Goal: Transaction & Acquisition: Download file/media

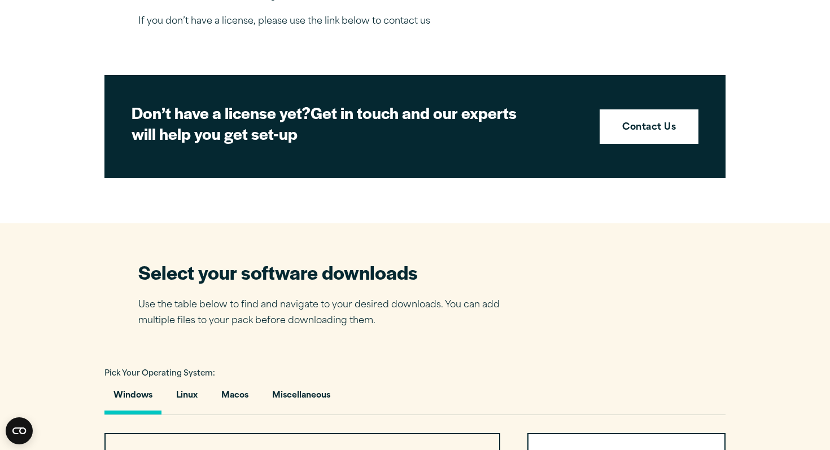
scroll to position [450, 0]
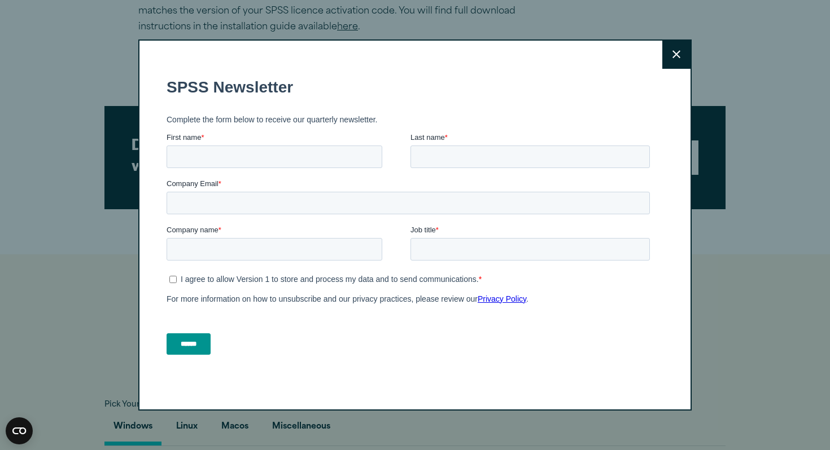
click at [678, 56] on icon at bounding box center [676, 54] width 8 height 8
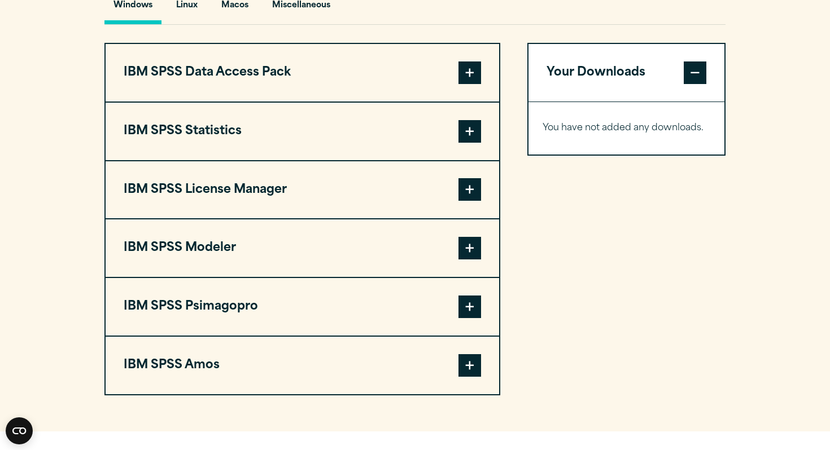
scroll to position [863, 0]
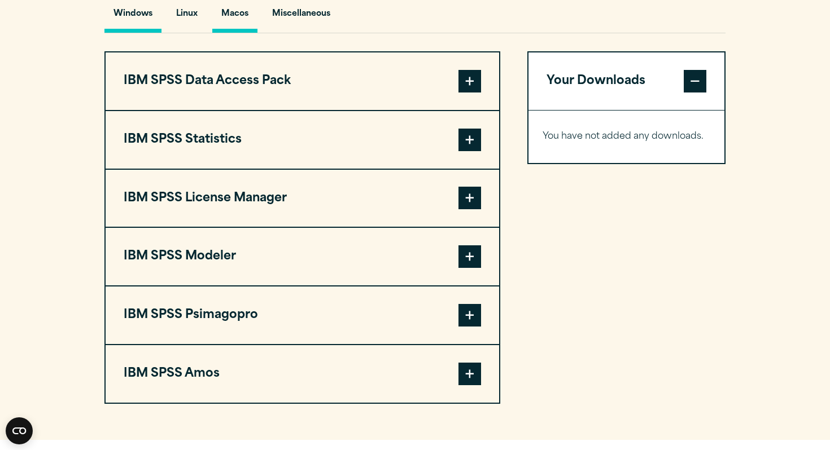
click at [237, 21] on button "Macos" at bounding box center [234, 17] width 45 height 32
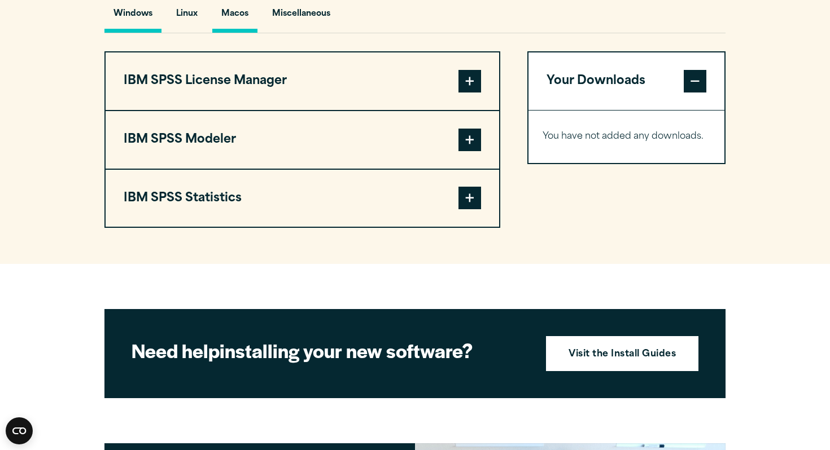
click at [150, 17] on button "Windows" at bounding box center [132, 17] width 57 height 32
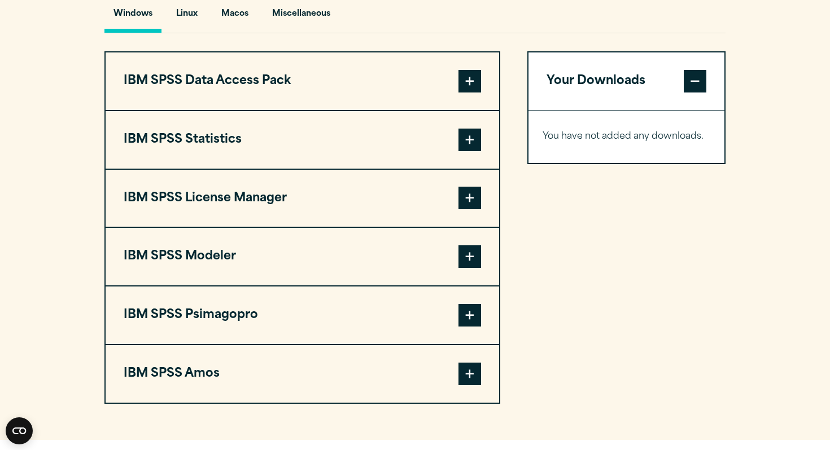
click at [468, 151] on span at bounding box center [469, 140] width 23 height 23
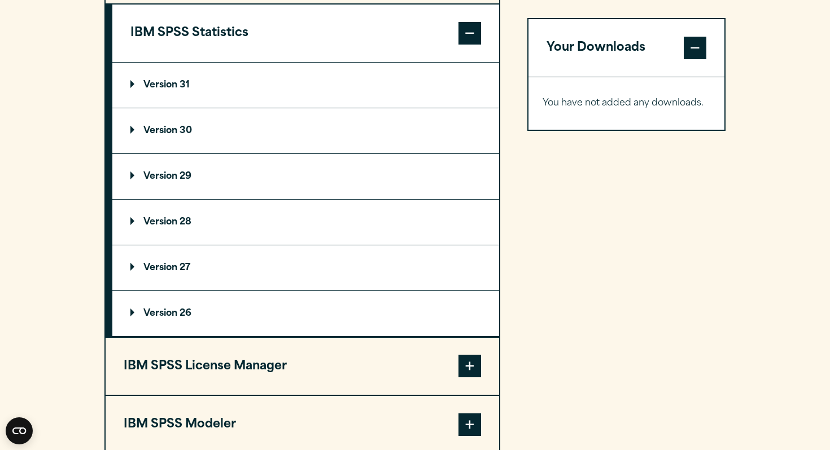
scroll to position [972, 0]
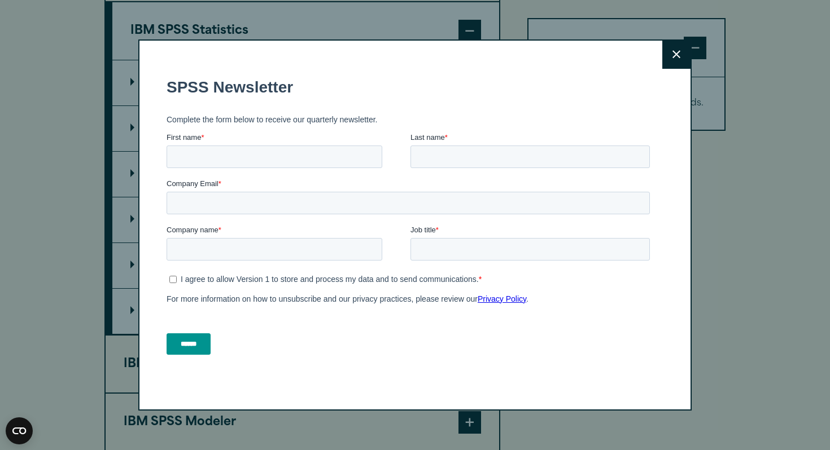
click at [681, 54] on button "Close" at bounding box center [676, 55] width 28 height 28
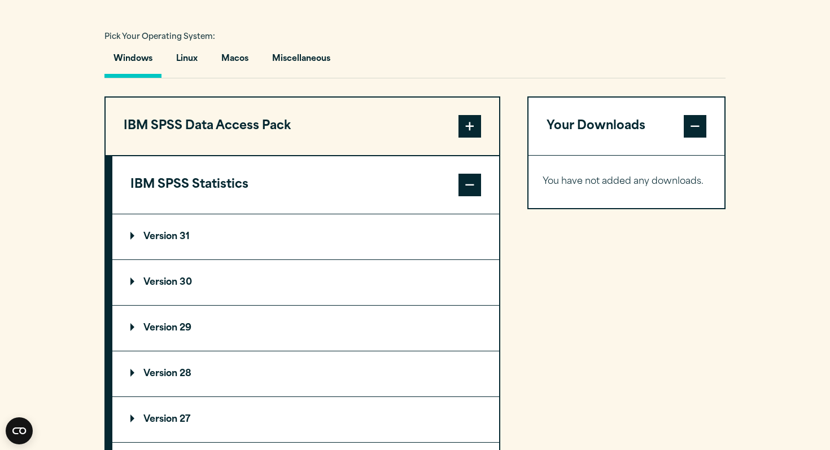
scroll to position [819, 0]
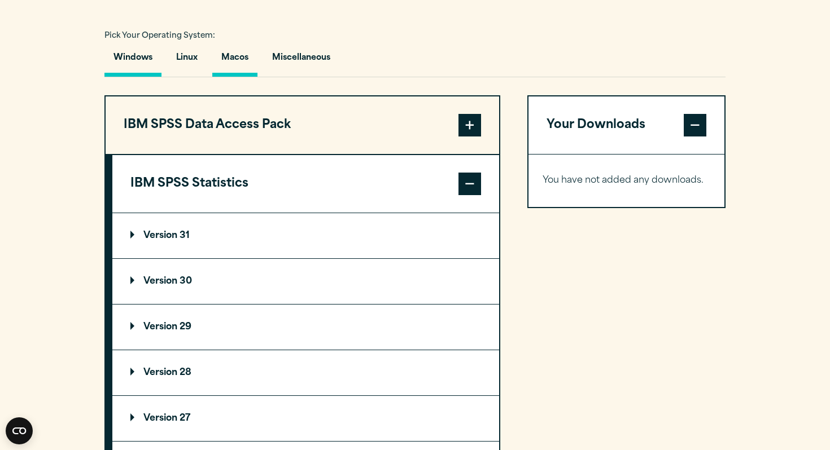
click at [242, 61] on button "Macos" at bounding box center [234, 61] width 45 height 32
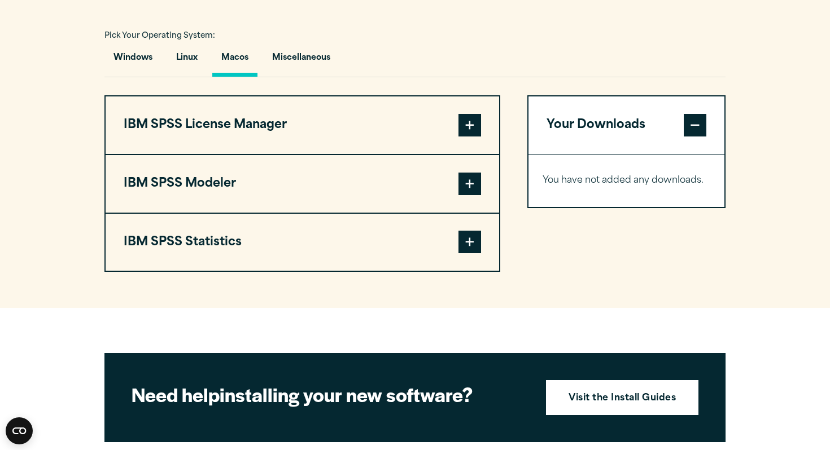
click at [472, 246] on span at bounding box center [469, 242] width 23 height 23
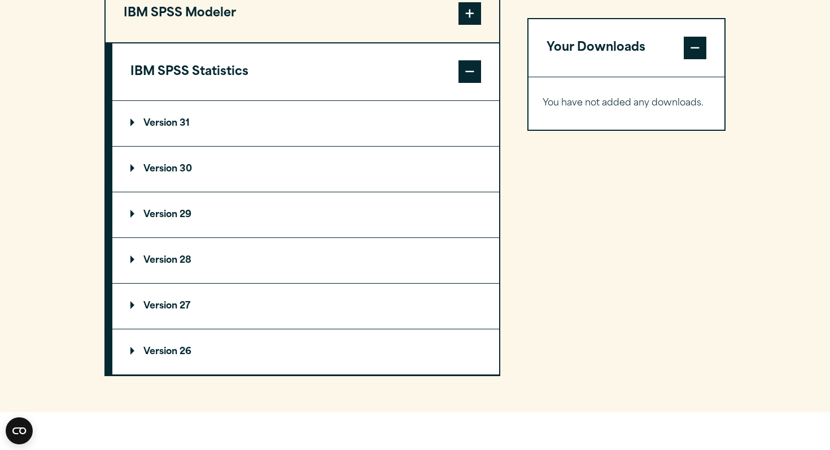
scroll to position [998, 0]
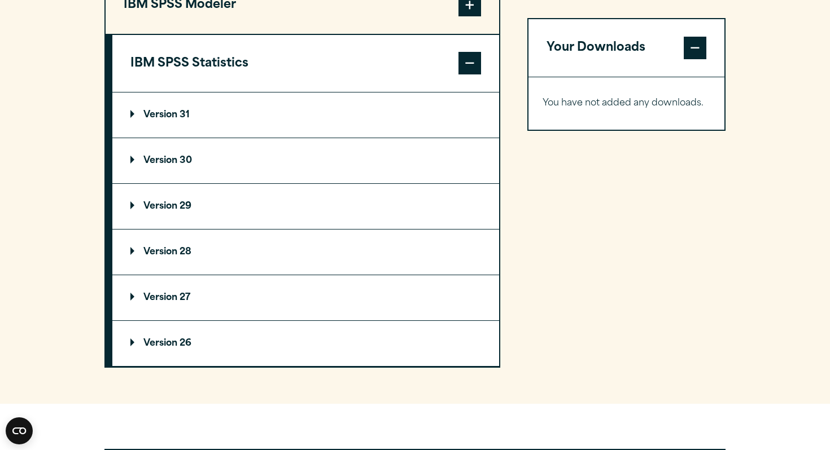
click at [165, 257] on p "Version 28" at bounding box center [160, 252] width 61 height 9
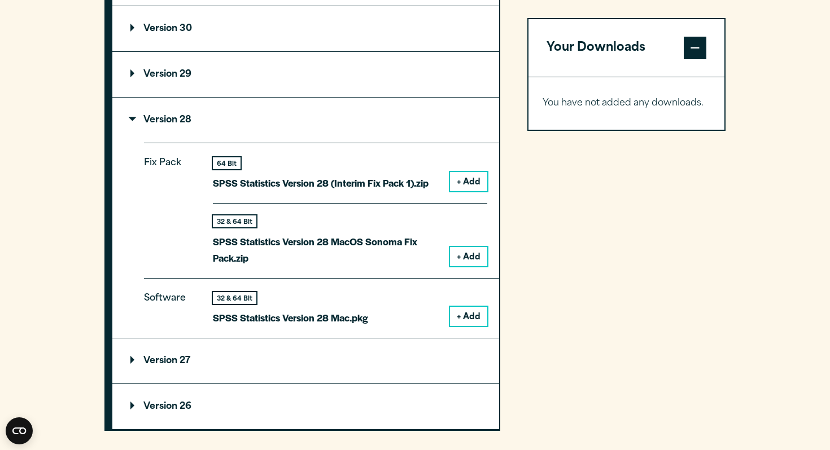
scroll to position [1128, 0]
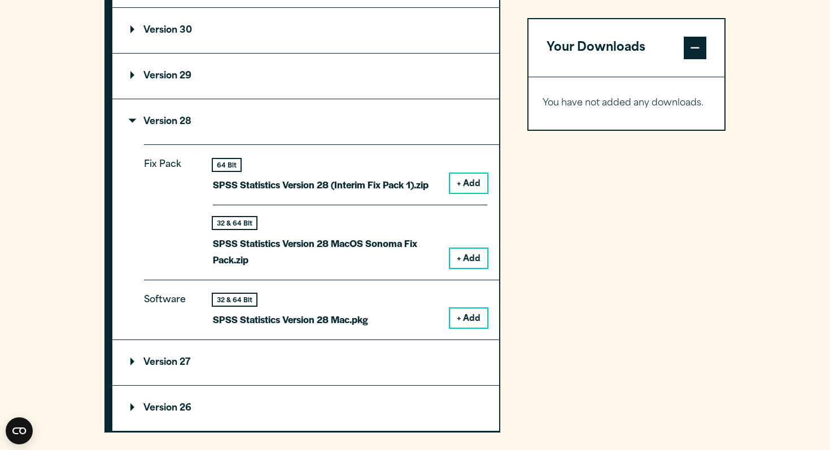
click at [472, 262] on button "+ Add" at bounding box center [468, 258] width 37 height 19
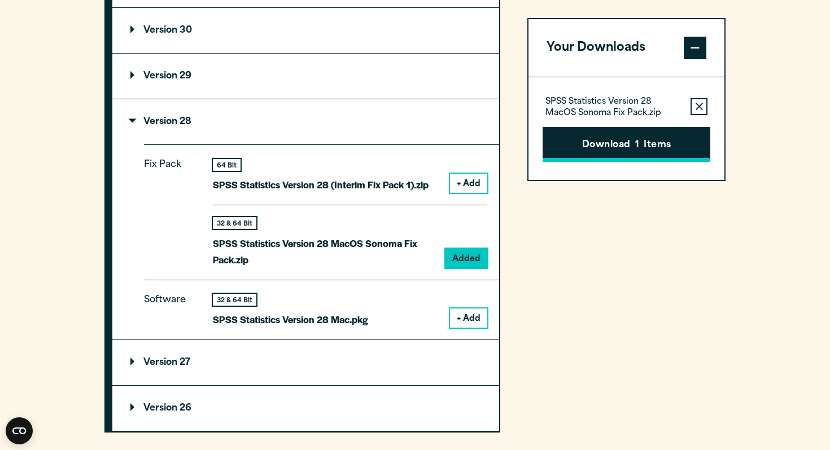
click at [611, 143] on button "Download 1 Items" at bounding box center [626, 144] width 168 height 35
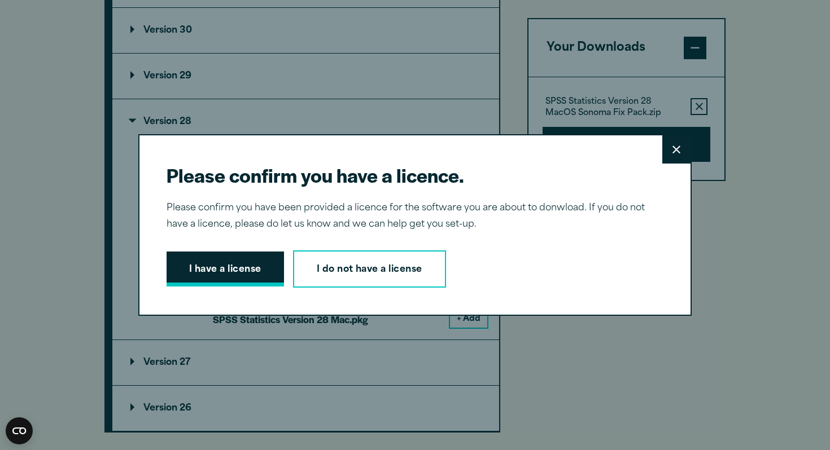
click at [240, 264] on button "I have a license" at bounding box center [225, 269] width 117 height 35
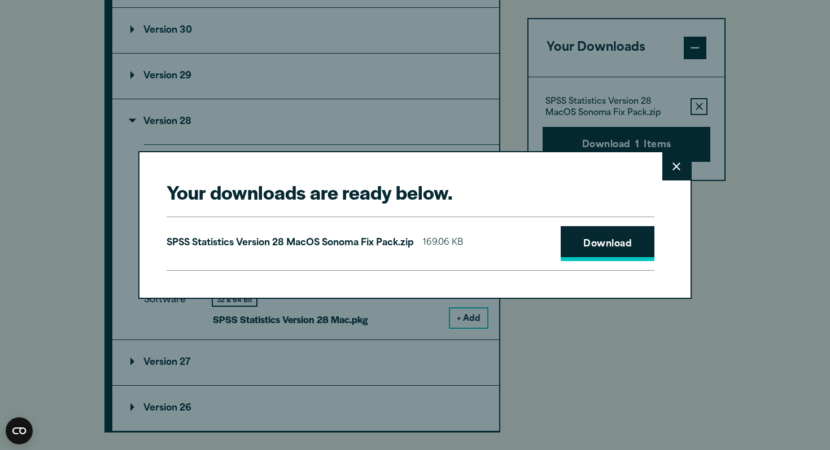
click at [579, 238] on link "Download" at bounding box center [608, 243] width 94 height 35
click at [675, 170] on icon at bounding box center [676, 167] width 8 height 8
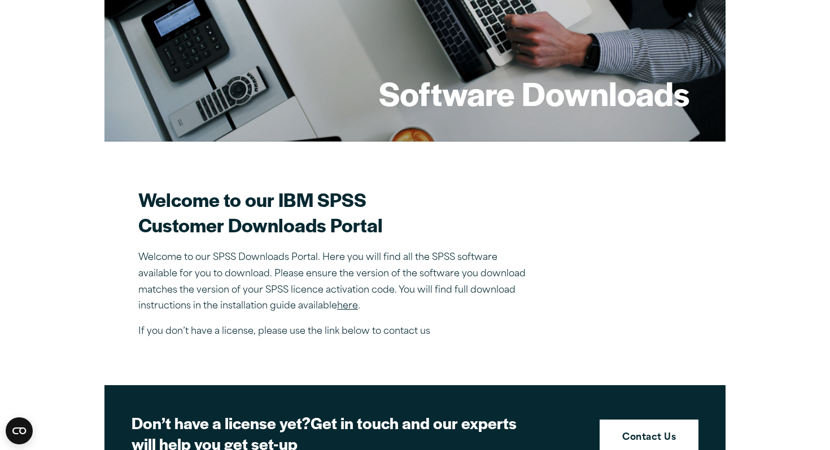
scroll to position [0, 0]
